Goal: Task Accomplishment & Management: Use online tool/utility

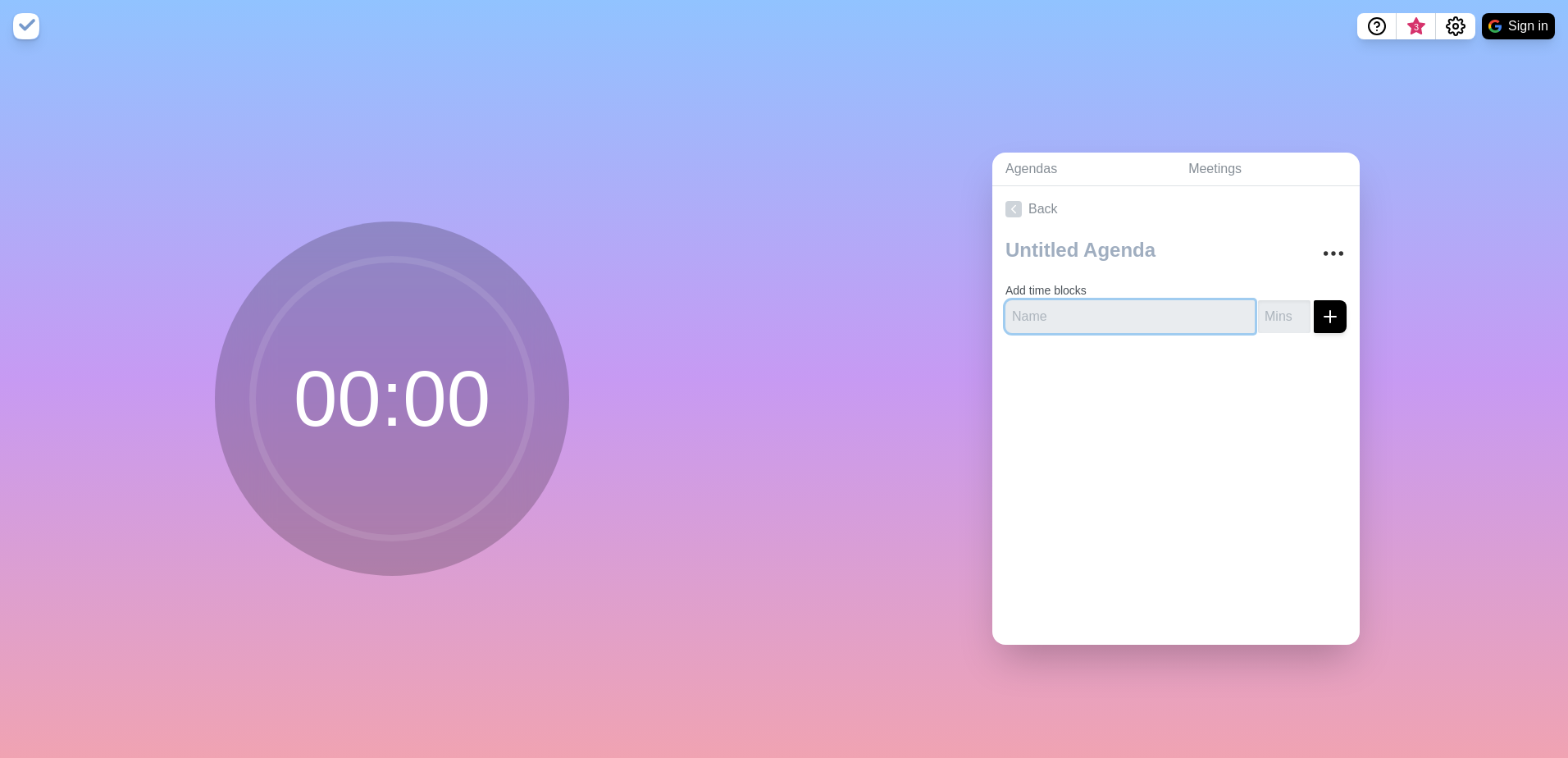
click at [1053, 311] on input "text" at bounding box center [1130, 316] width 250 height 33
type input "Felderbesprechung Asana"
type input "15"
click at [1320, 315] on icon "submit" at bounding box center [1330, 316] width 20 height 20
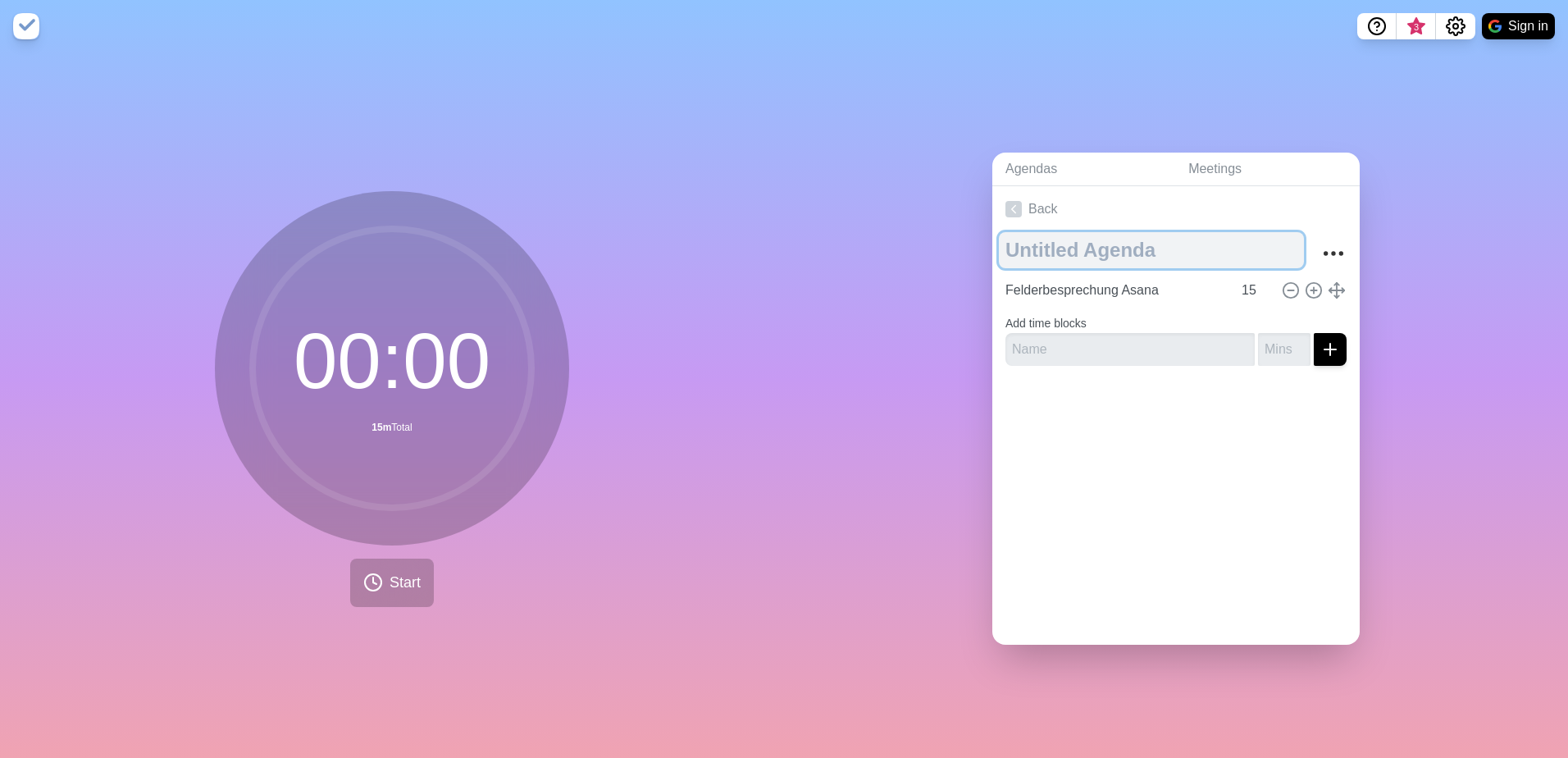
click at [1091, 245] on textarea at bounding box center [1152, 250] width 305 height 36
type textarea "GL-Sitzung [DATE]"
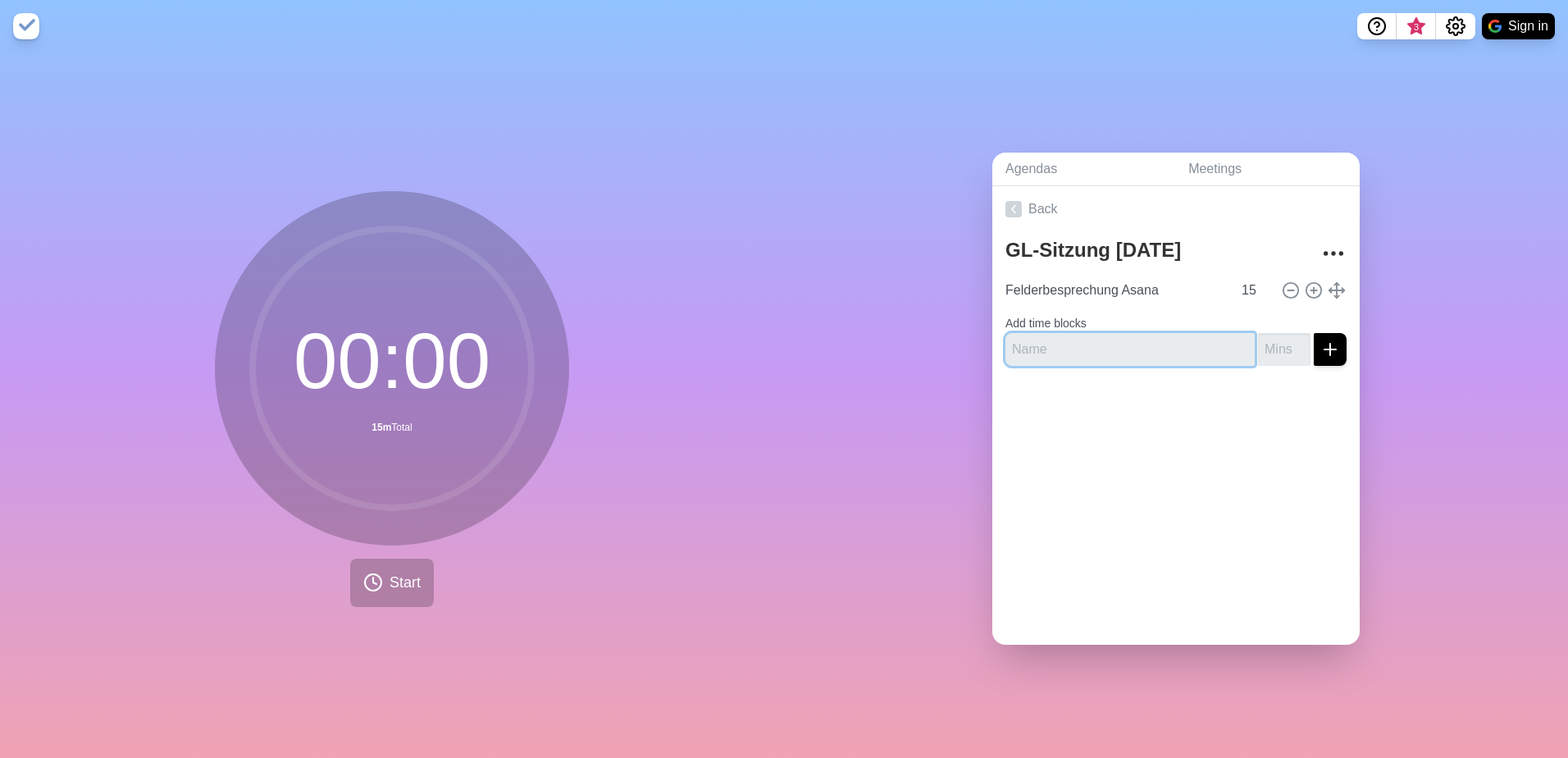
click at [1106, 335] on input "text" at bounding box center [1130, 349] width 250 height 33
type input "Klassen-Evaluation"
type input "15"
click at [1314, 333] on button "submit" at bounding box center [1330, 349] width 33 height 33
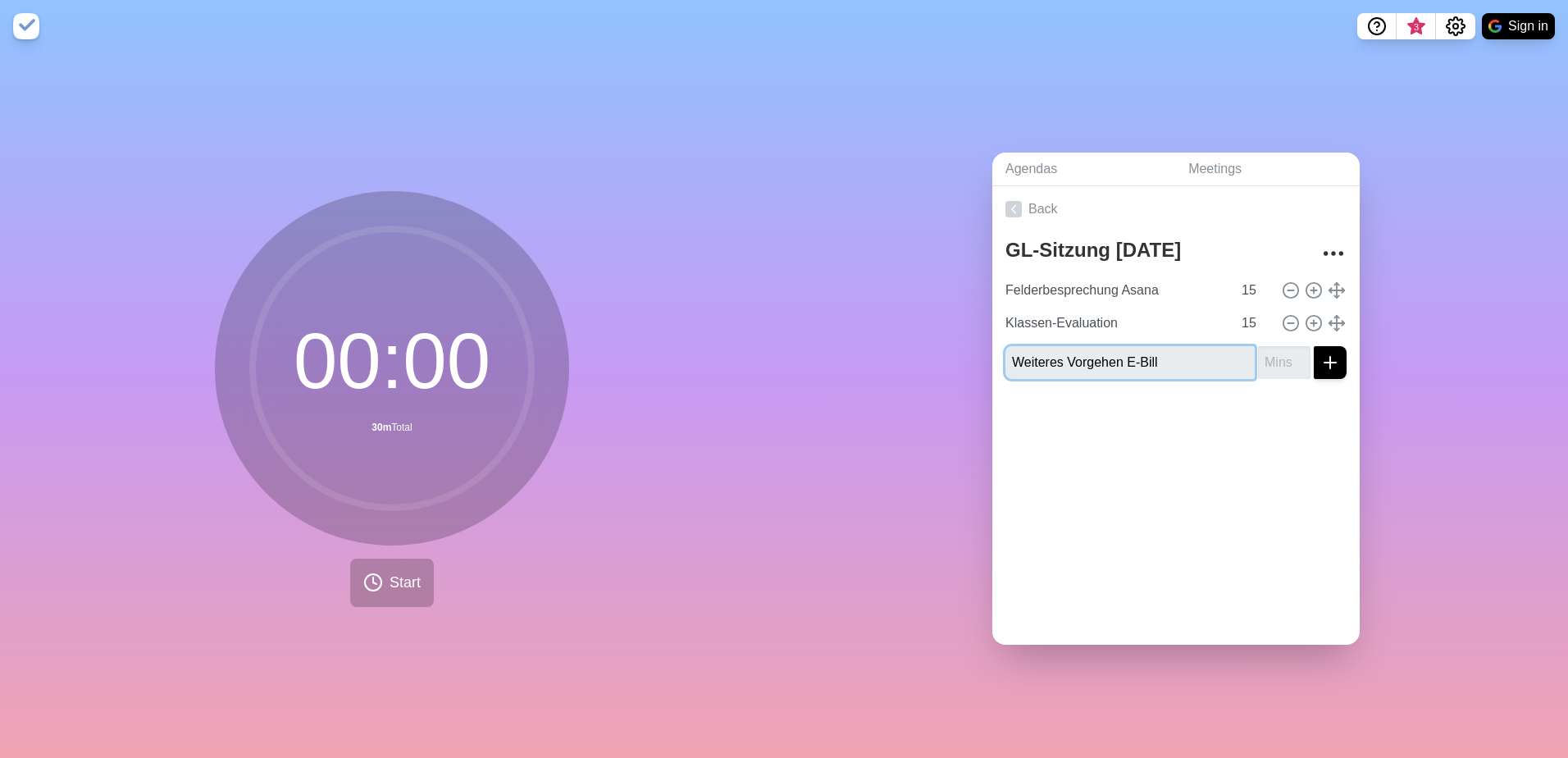
type input "Weiteres Vorgehen E-Bill"
type input "10"
click at [1314, 347] on button "submit" at bounding box center [1330, 363] width 33 height 33
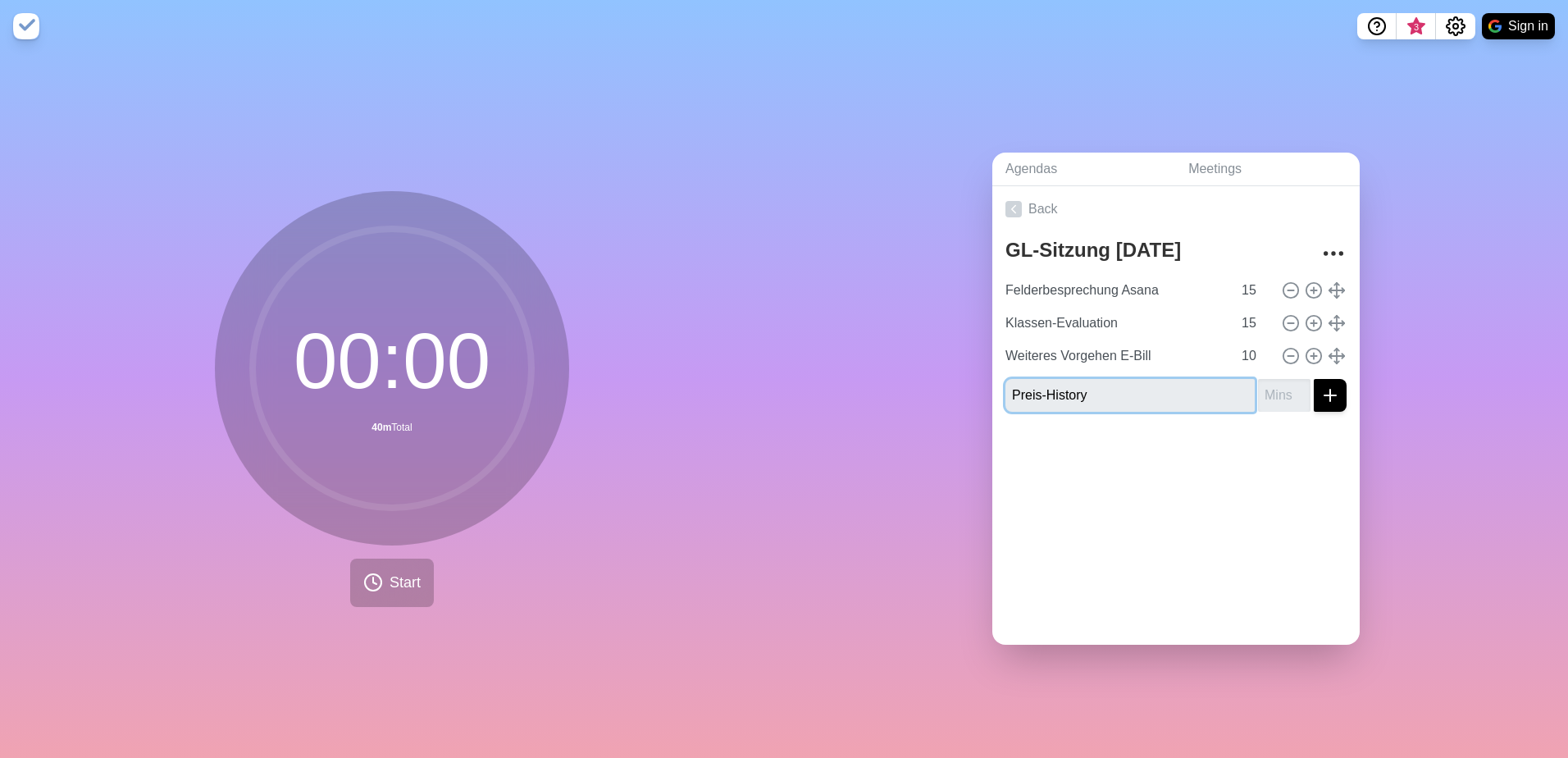
type input "Preis-History"
type input "15"
click at [1314, 379] on button "submit" at bounding box center [1330, 395] width 33 height 33
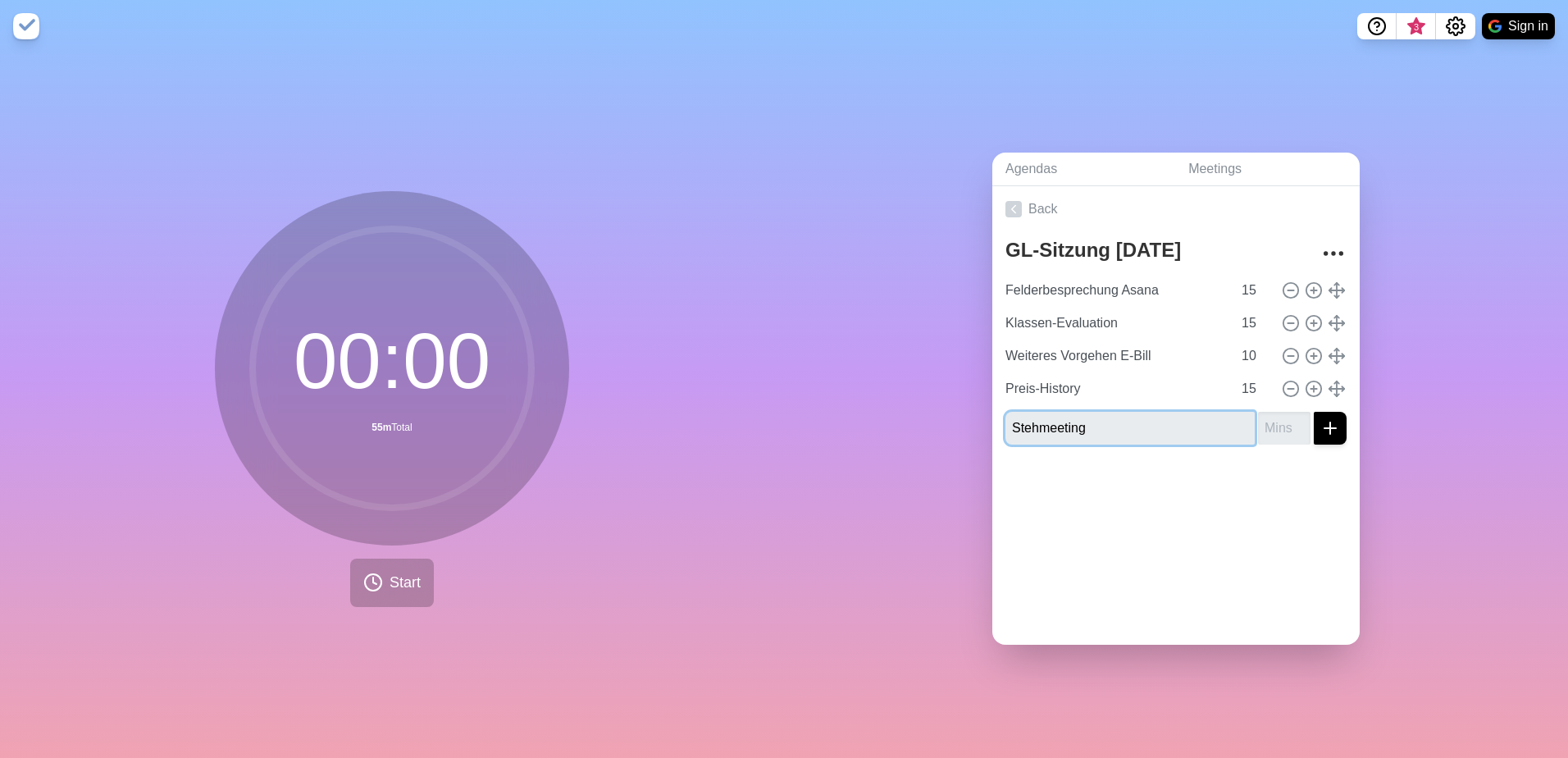
type input "Stehmeeting"
type input "10"
click at [1314, 411] on button "submit" at bounding box center [1330, 427] width 33 height 33
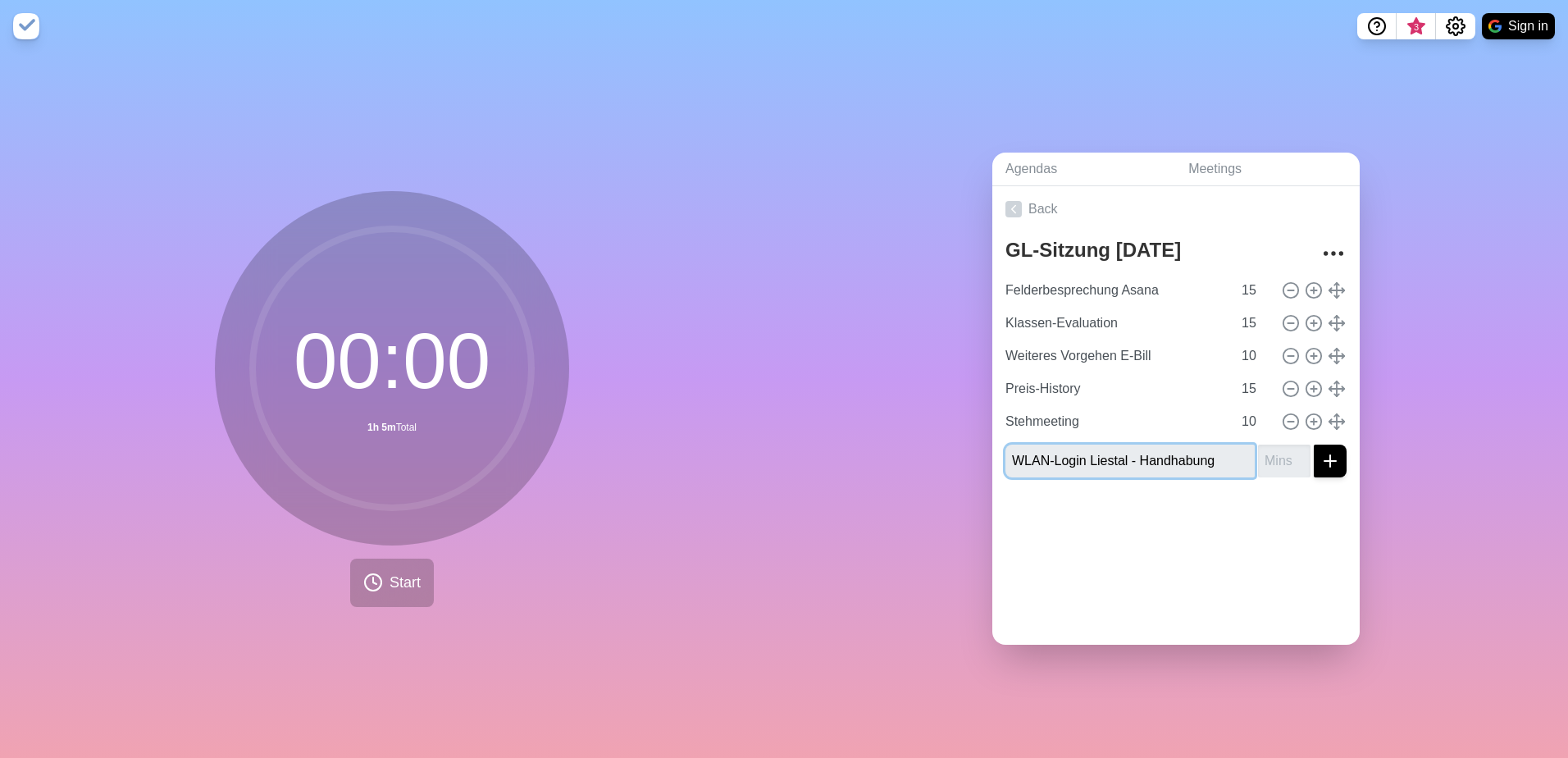
type input "WLAN-Login Liestal - Handhabung"
click at [1314, 444] on button "submit" at bounding box center [1330, 460] width 33 height 33
type input "15"
click at [1314, 444] on button "submit" at bounding box center [1330, 460] width 33 height 33
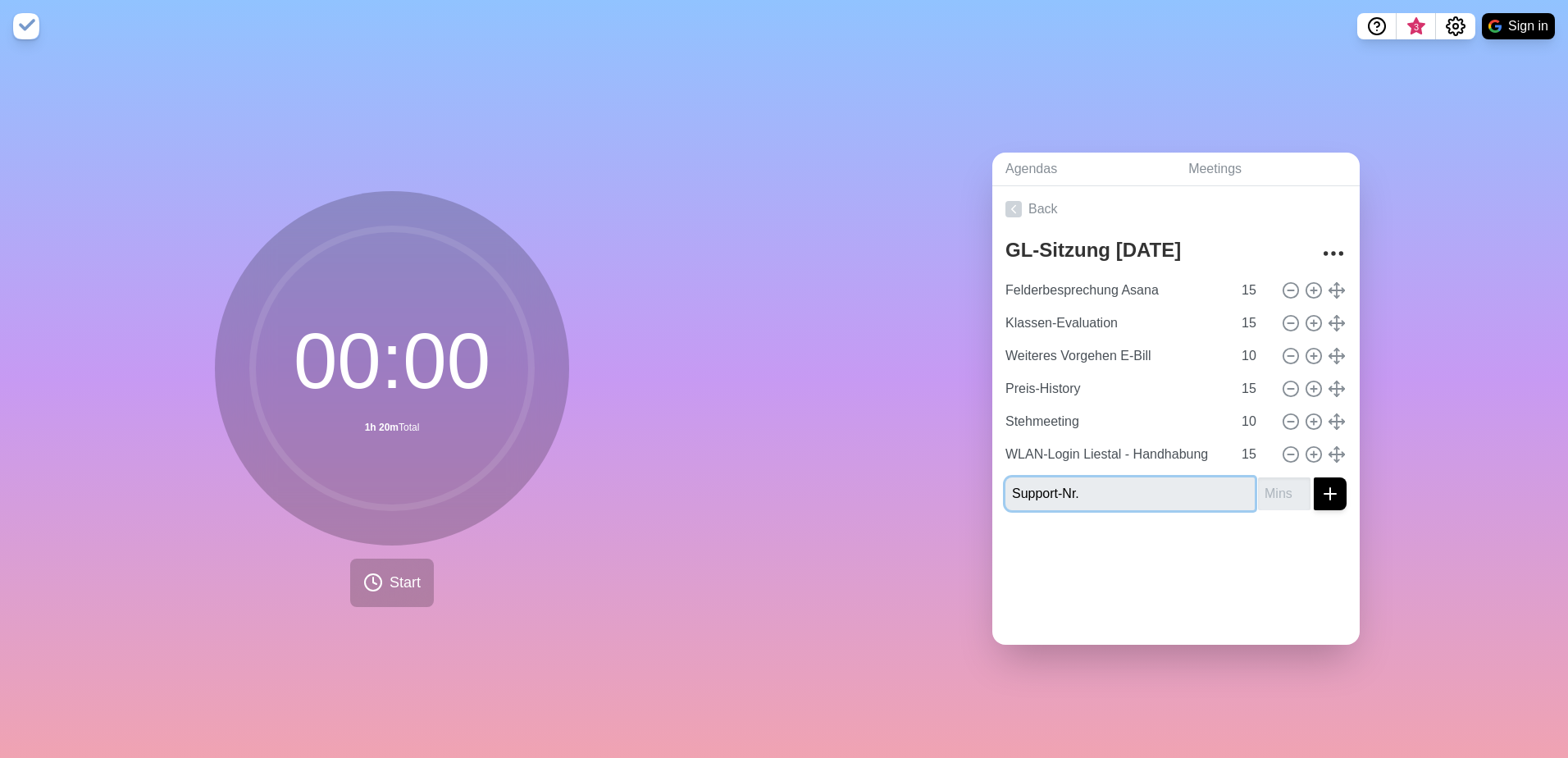
type input "Support-Nr."
type input "10"
click at [1327, 492] on button "submit" at bounding box center [1330, 493] width 33 height 33
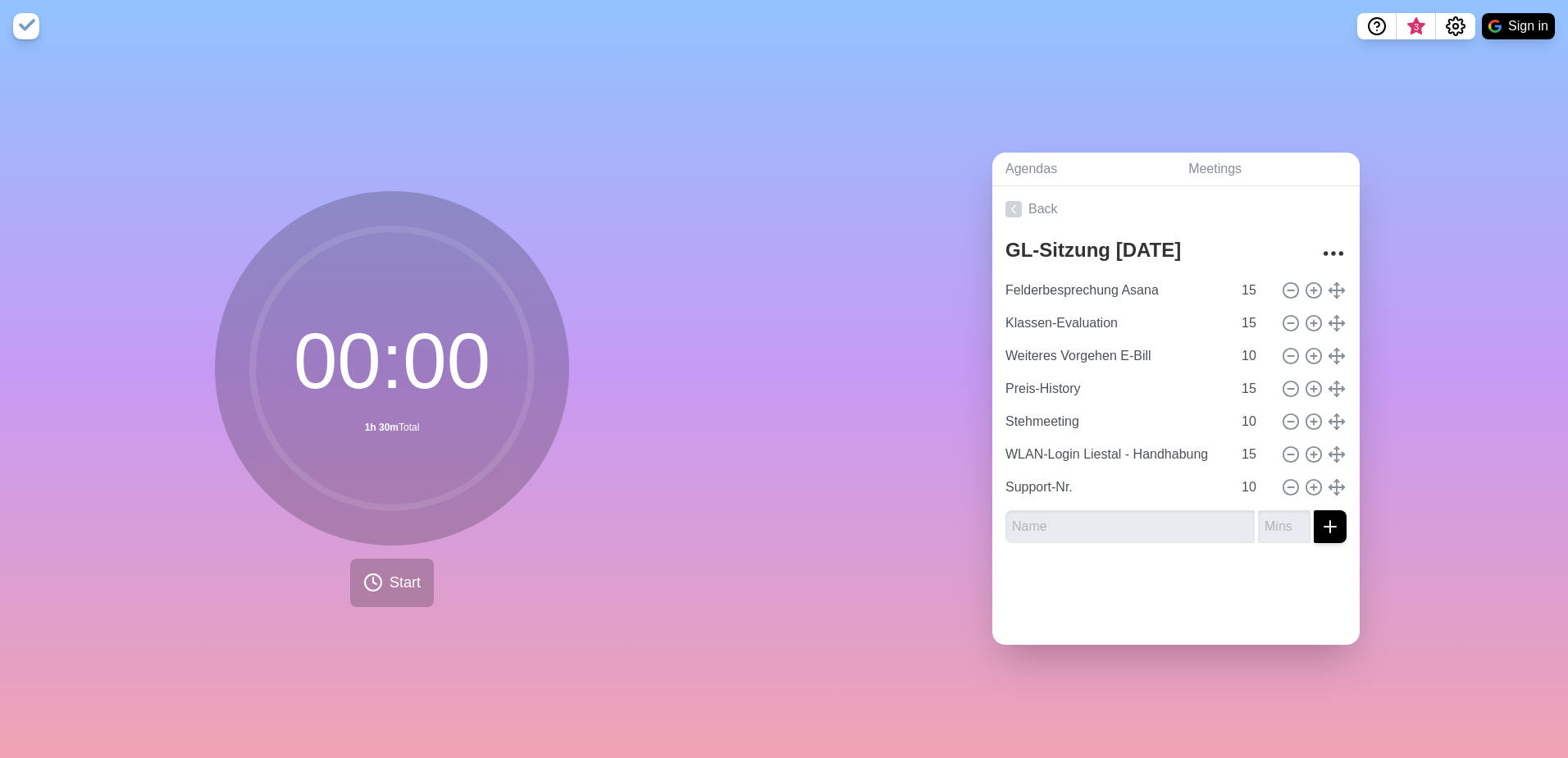
click at [1265, 582] on div at bounding box center [1176, 589] width 367 height 66
click at [1320, 251] on icon "More" at bounding box center [1334, 253] width 26 height 26
click at [911, 336] on div "Agendas Meetings Back GL-Sitzung [DATE] Clear time blocks Duplicate agenda Dele…" at bounding box center [1176, 405] width 784 height 705
click at [1215, 578] on div at bounding box center [1176, 589] width 367 height 66
click at [1458, 550] on div "Agendas Meetings Back GL-Sitzung [DATE] Clear time blocks Duplicate agenda Dele…" at bounding box center [1176, 405] width 784 height 705
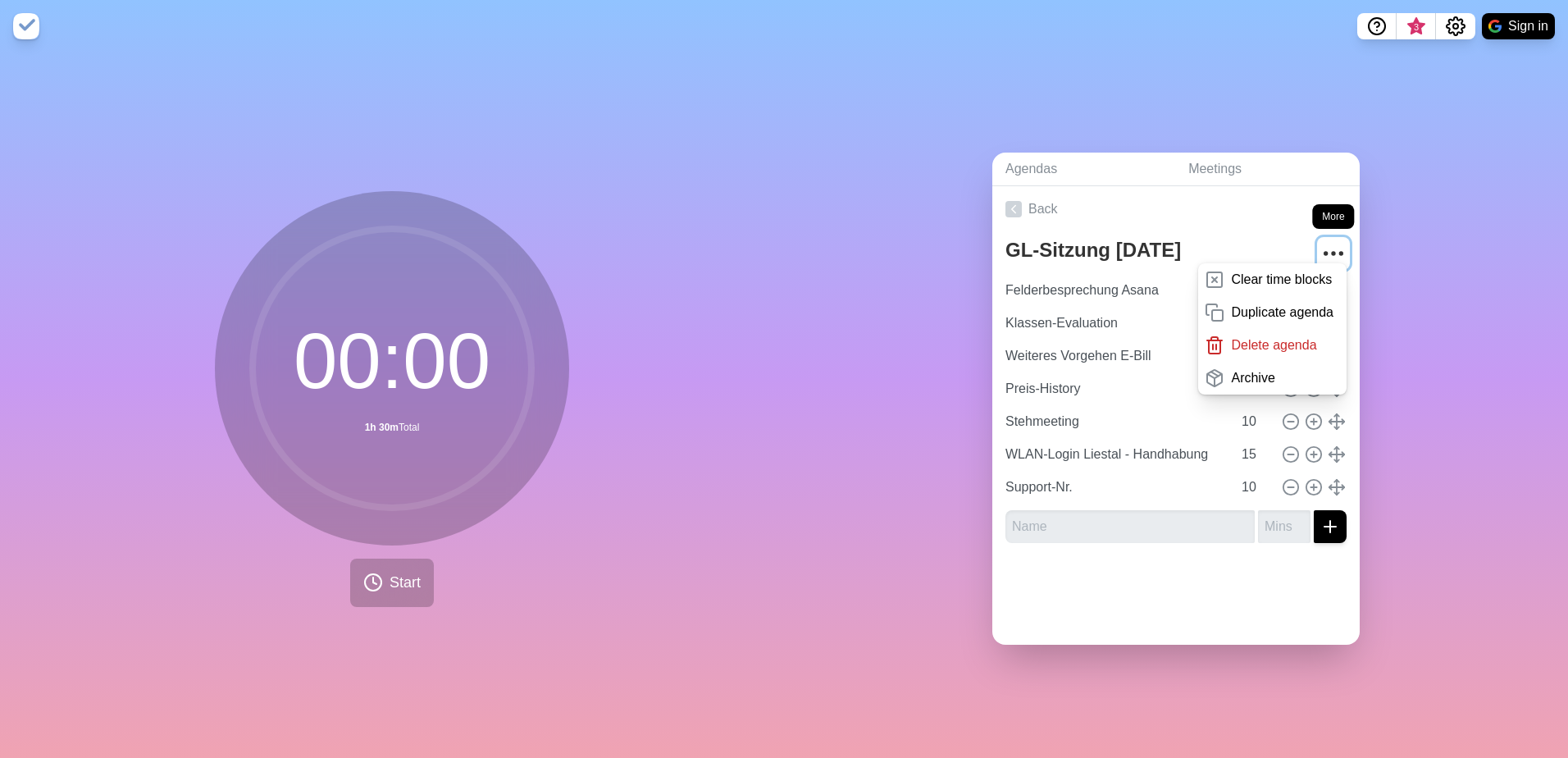
click at [1320, 245] on icon "More" at bounding box center [1334, 253] width 26 height 26
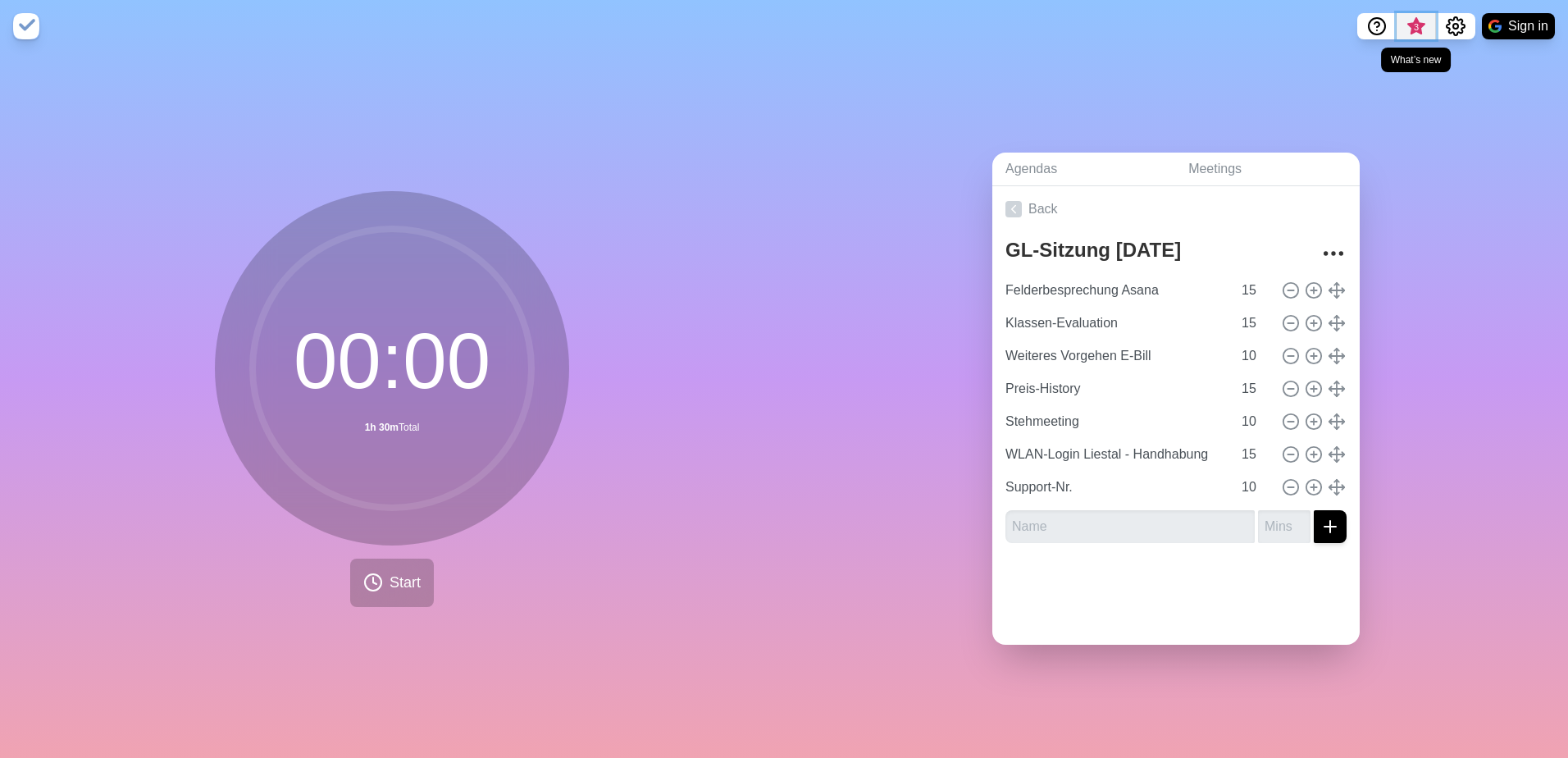
click at [1425, 28] on span "3" at bounding box center [1416, 31] width 26 height 35
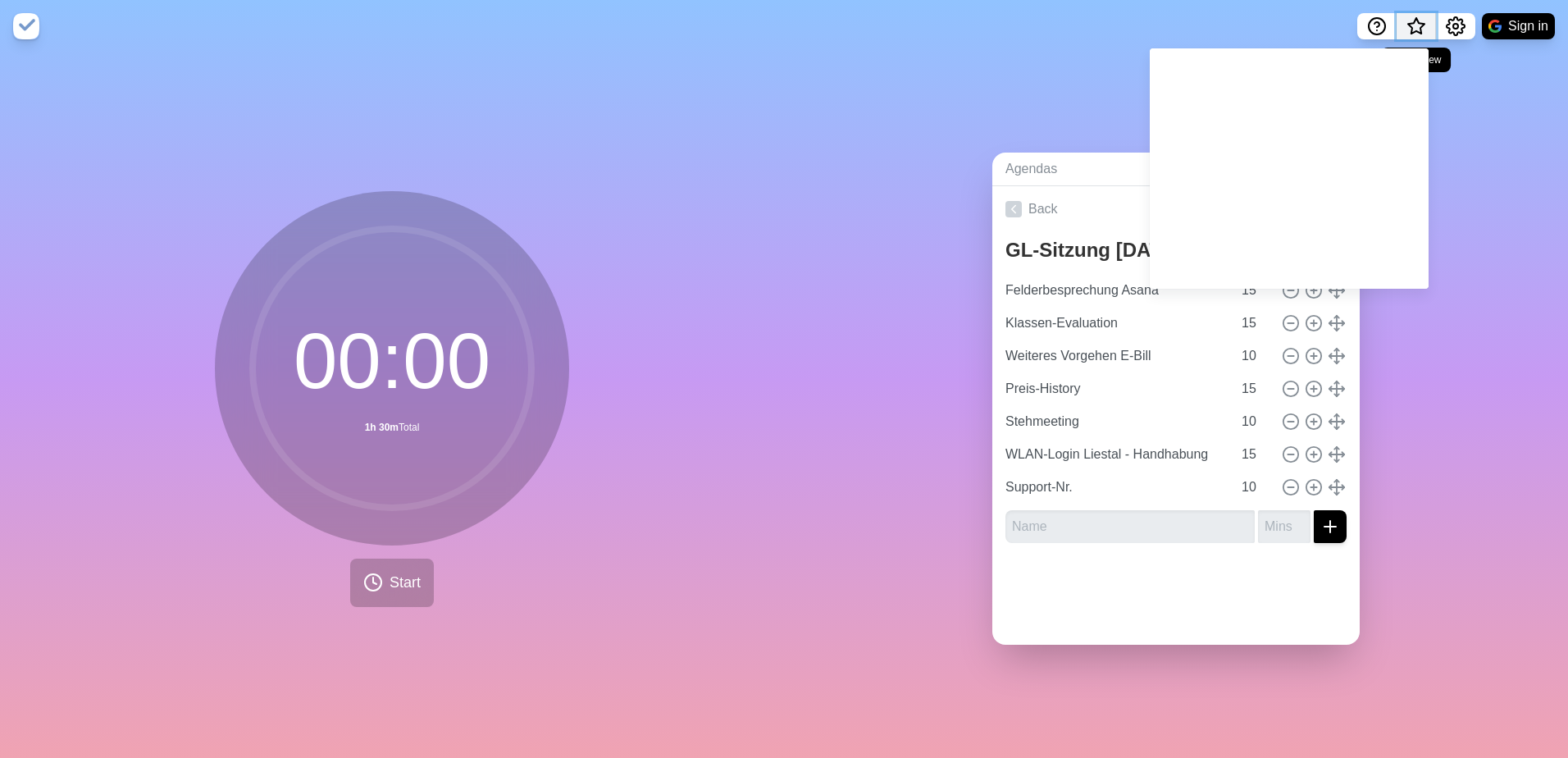
click at [1428, 38] on span "What’s new" at bounding box center [1416, 31] width 26 height 35
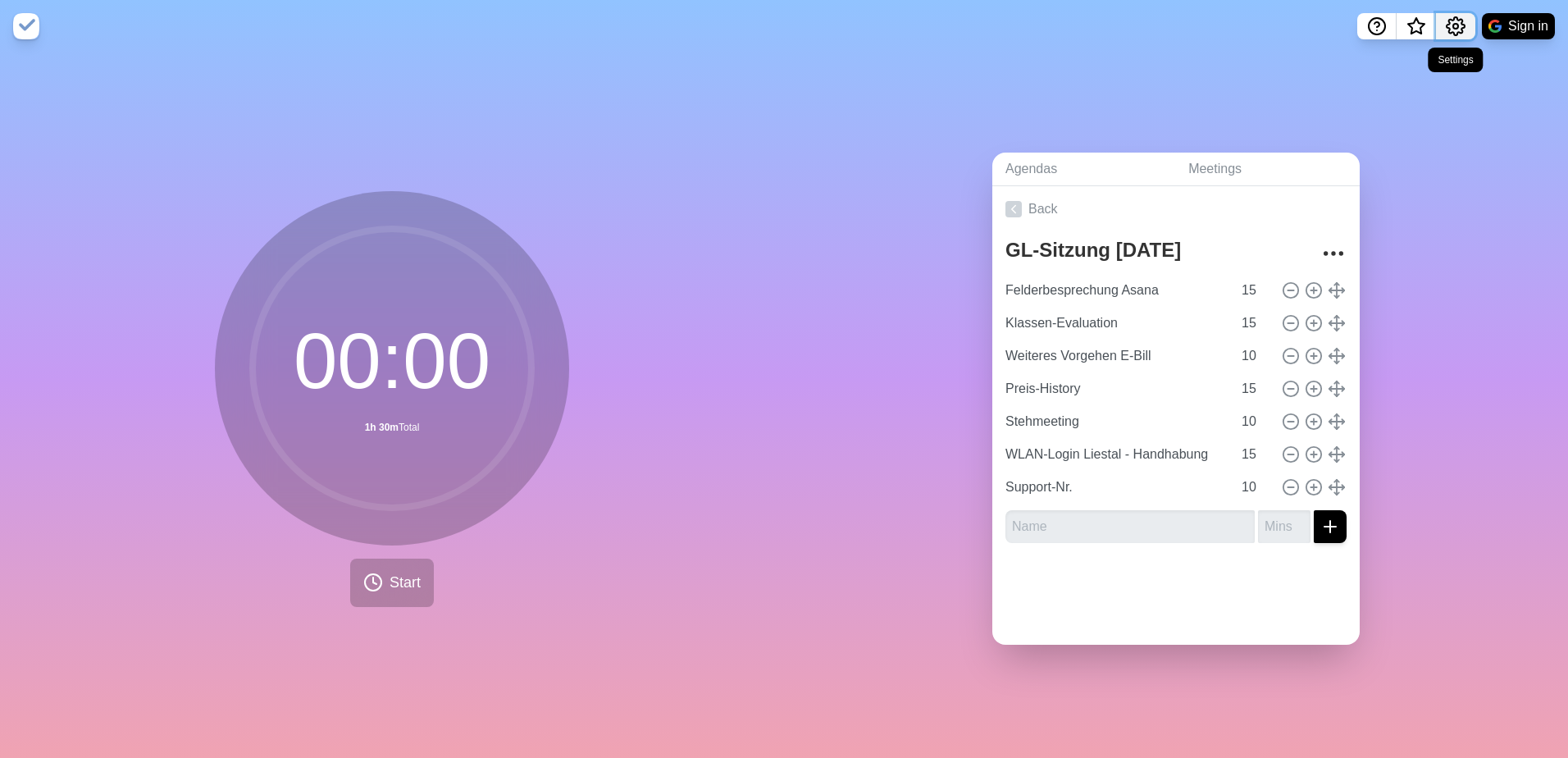
click at [1453, 34] on icon "Settings" at bounding box center [1455, 25] width 18 height 18
click at [1437, 61] on div "Preferences" at bounding box center [1405, 62] width 142 height 33
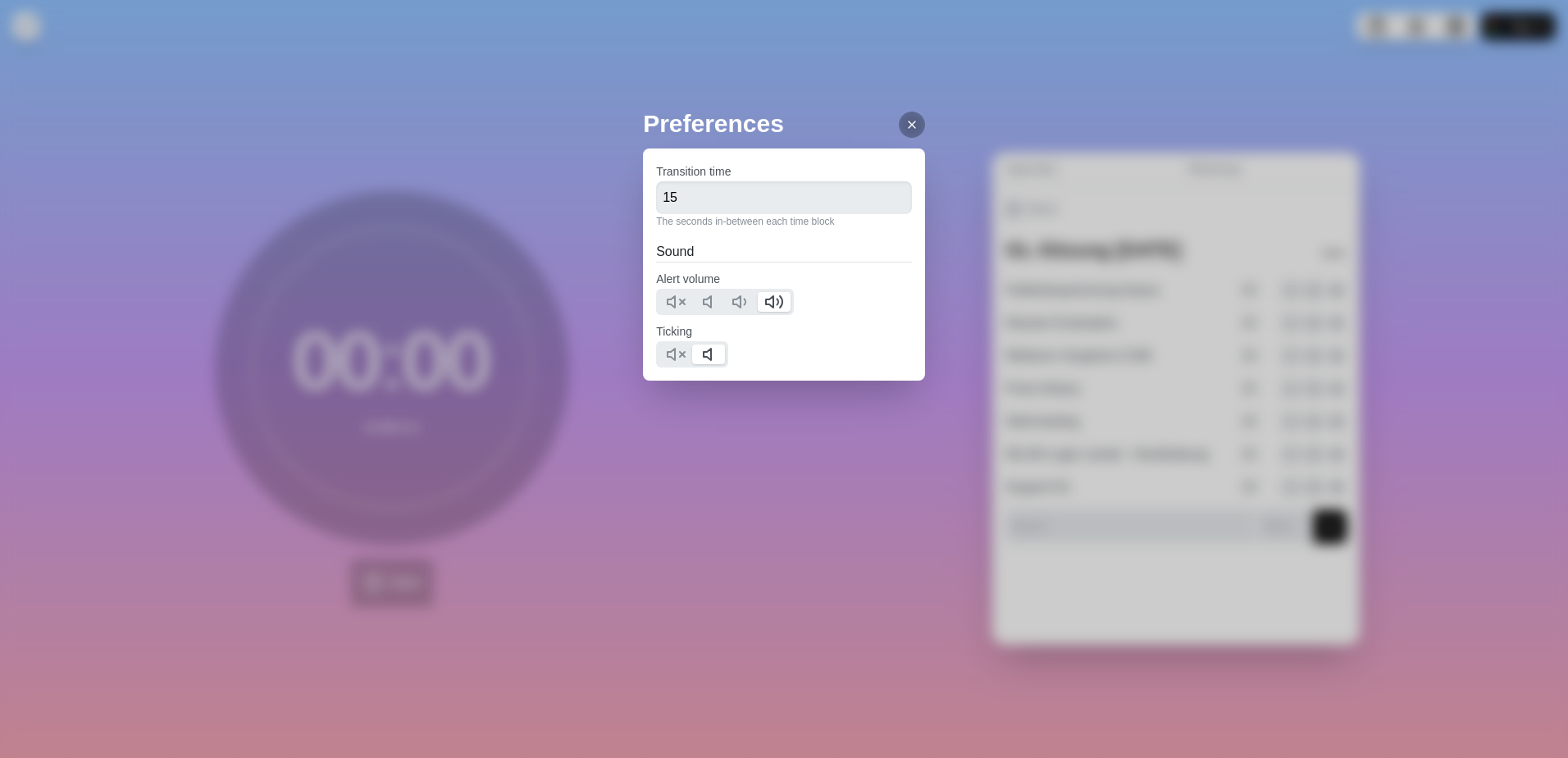
click at [909, 125] on line at bounding box center [912, 124] width 7 height 7
